Goal: Information Seeking & Learning: Learn about a topic

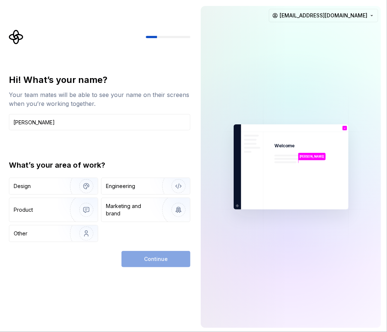
type input "[PERSON_NAME]"
click at [122, 190] on div "Engineering" at bounding box center [145, 186] width 88 height 16
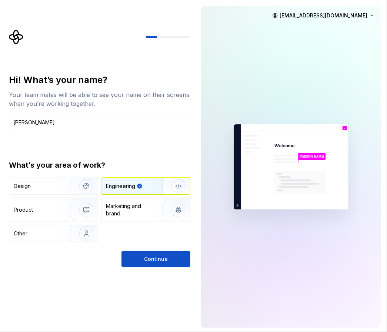
click at [76, 203] on img "button" at bounding box center [81, 210] width 47 height 50
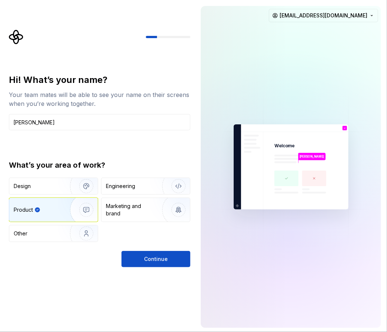
click at [128, 185] on div "Engineering" at bounding box center [120, 185] width 29 height 7
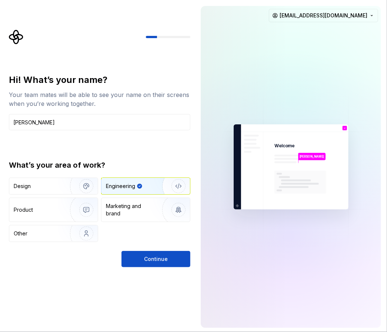
click at [145, 259] on span "Continue" at bounding box center [156, 258] width 24 height 7
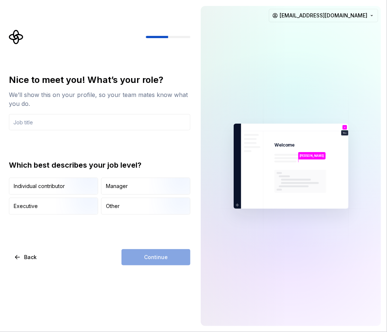
click at [60, 118] on input "text" at bounding box center [99, 122] width 181 height 16
type input "Business System Analyst"
click at [54, 192] on div "Individual contributor" at bounding box center [53, 186] width 88 height 16
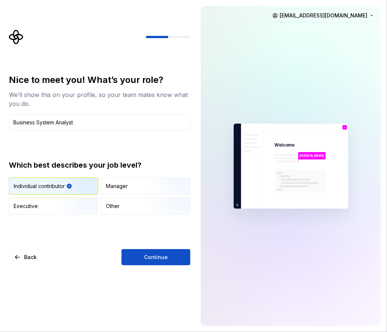
click at [152, 247] on div "Nice to meet you! What’s your role? We’ll show this on your profile, so your te…" at bounding box center [99, 169] width 181 height 191
click at [150, 255] on span "Continue" at bounding box center [156, 256] width 24 height 7
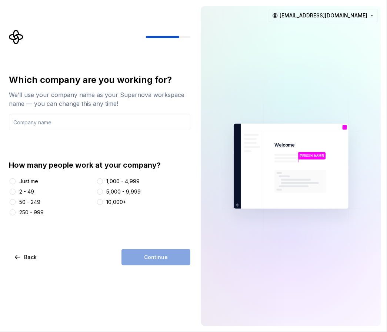
click at [33, 204] on div "50 - 249" at bounding box center [29, 201] width 21 height 7
click at [16, 204] on button "50 - 249" at bounding box center [13, 202] width 6 height 6
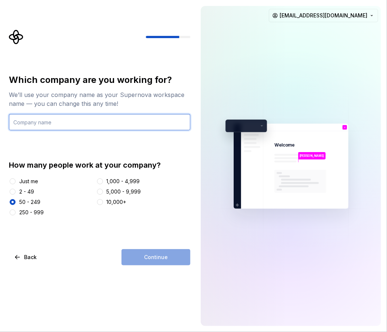
click at [85, 124] on input "text" at bounding box center [99, 122] width 181 height 16
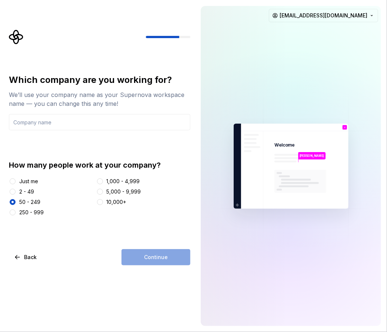
click at [168, 258] on div "Continue" at bounding box center [155, 257] width 69 height 16
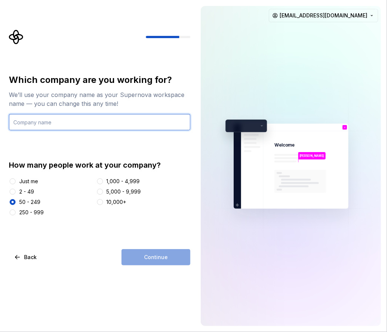
click at [132, 125] on input "text" at bounding box center [99, 122] width 181 height 16
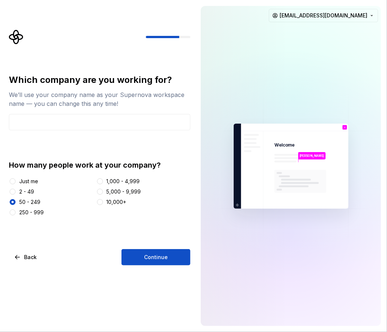
click at [162, 249] on button "Continue" at bounding box center [155, 257] width 69 height 16
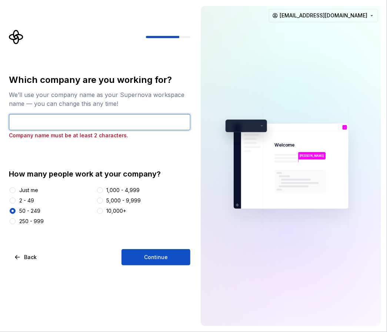
click at [116, 127] on input "text" at bounding box center [99, 122] width 181 height 16
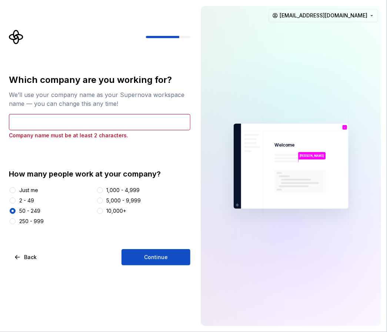
click at [160, 253] on span "Continue" at bounding box center [156, 256] width 24 height 7
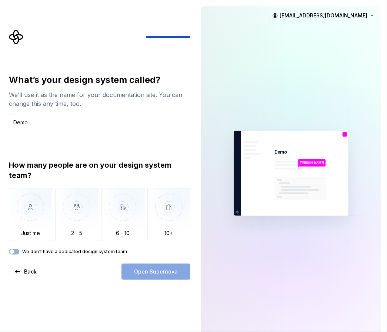
type input "Demo"
click at [24, 226] on img "button" at bounding box center [30, 213] width 43 height 50
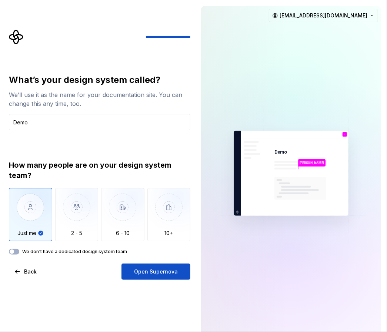
click at [144, 273] on span "Open Supernova" at bounding box center [156, 271] width 44 height 7
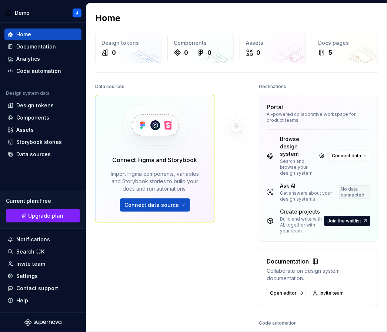
click at [332, 218] on span "Join the waitlist" at bounding box center [344, 221] width 34 height 6
click at [335, 221] on span "Join the waitlist" at bounding box center [344, 221] width 34 height 6
click at [26, 45] on div "Documentation" at bounding box center [36, 46] width 40 height 7
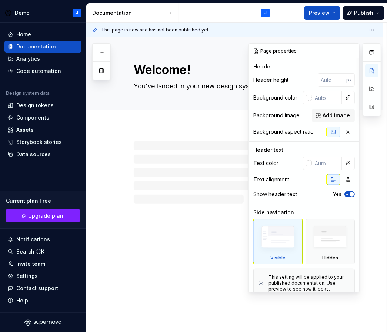
type textarea "*"
click at [39, 72] on div "Code automation" at bounding box center [38, 70] width 45 height 7
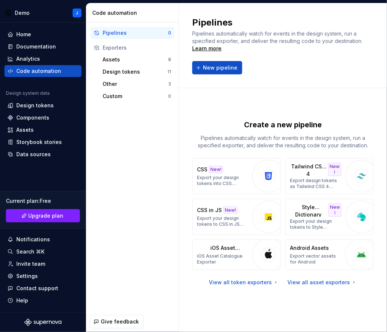
click at [213, 58] on div "Pipelines Pipelines automatically watch for events in the design system, run a …" at bounding box center [282, 46] width 181 height 58
click at [212, 60] on div "Pipelines Pipelines automatically watch for events in the design system, run a …" at bounding box center [282, 46] width 181 height 58
click at [211, 64] on span "New pipeline" at bounding box center [220, 67] width 34 height 7
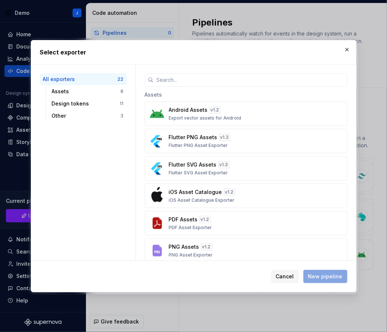
click at [63, 93] on div "Assets" at bounding box center [86, 91] width 69 height 7
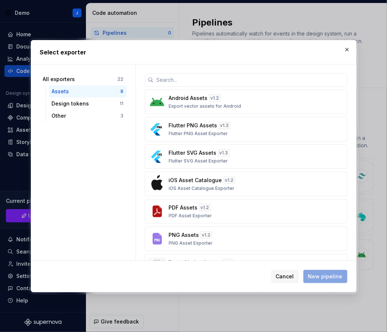
click at [78, 100] on div "Design tokens" at bounding box center [86, 103] width 68 height 7
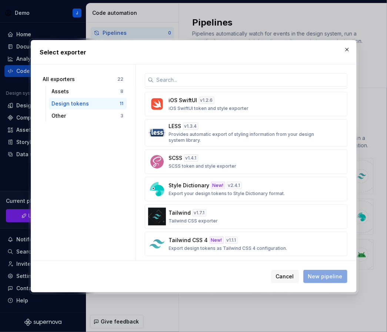
scroll to position [136, 0]
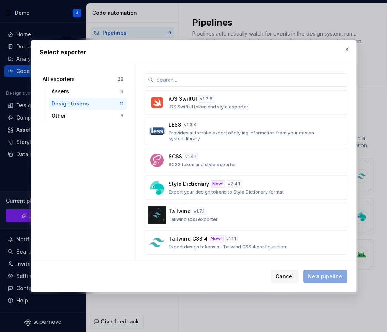
click at [54, 111] on div "Other 3" at bounding box center [88, 116] width 78 height 12
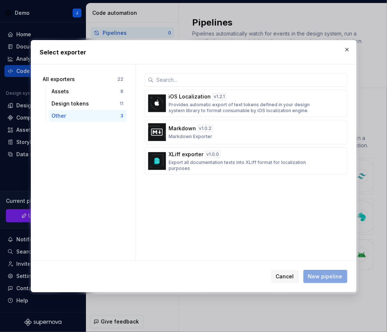
scroll to position [0, 0]
click at [349, 47] on button "button" at bounding box center [347, 49] width 10 height 10
